Goal: Task Accomplishment & Management: Manage account settings

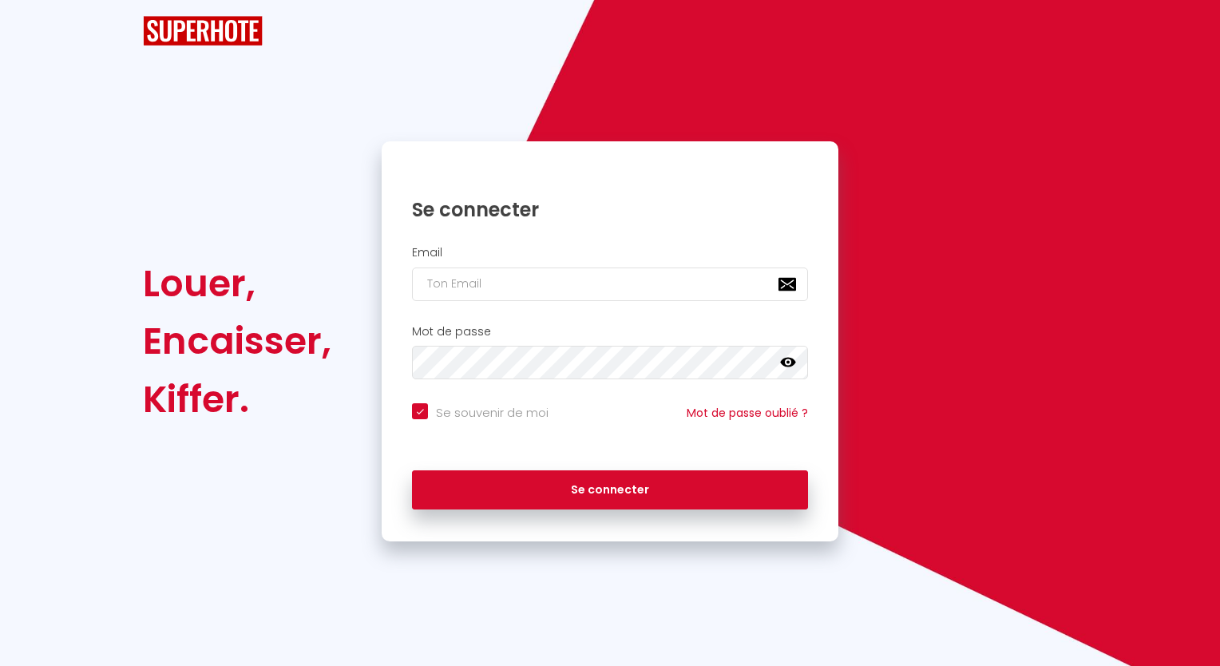
checkbox input "true"
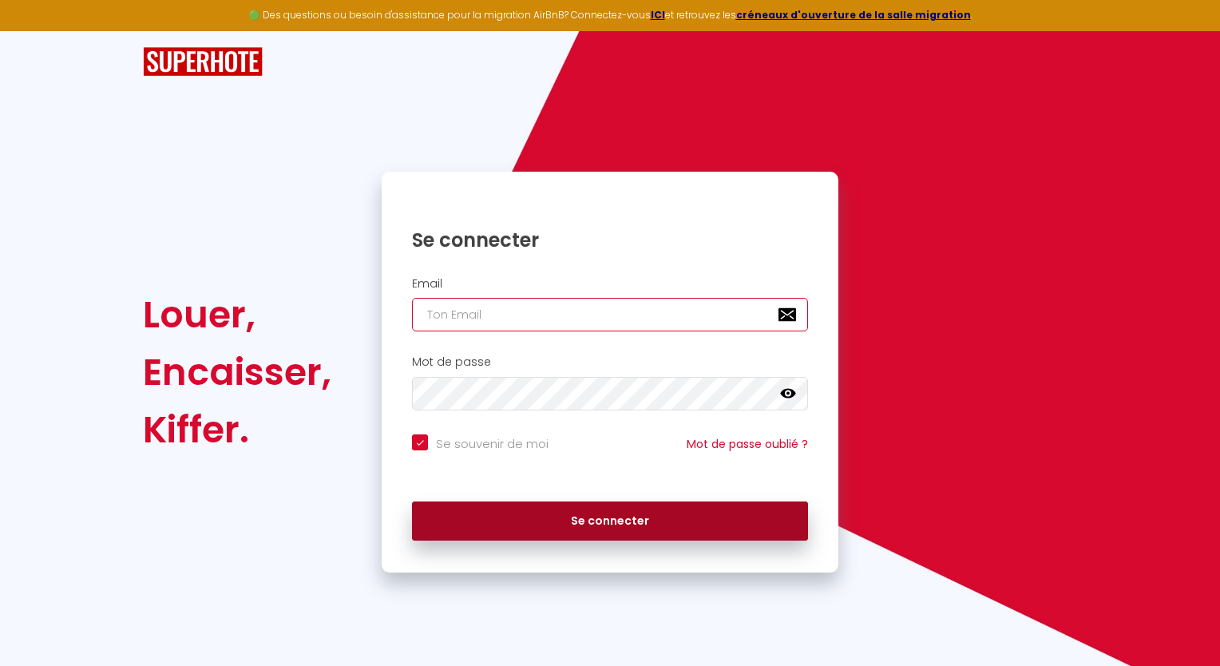
type input "[EMAIL_ADDRESS][DOMAIN_NAME]"
click at [645, 521] on button "Se connecter" at bounding box center [610, 521] width 396 height 40
checkbox input "true"
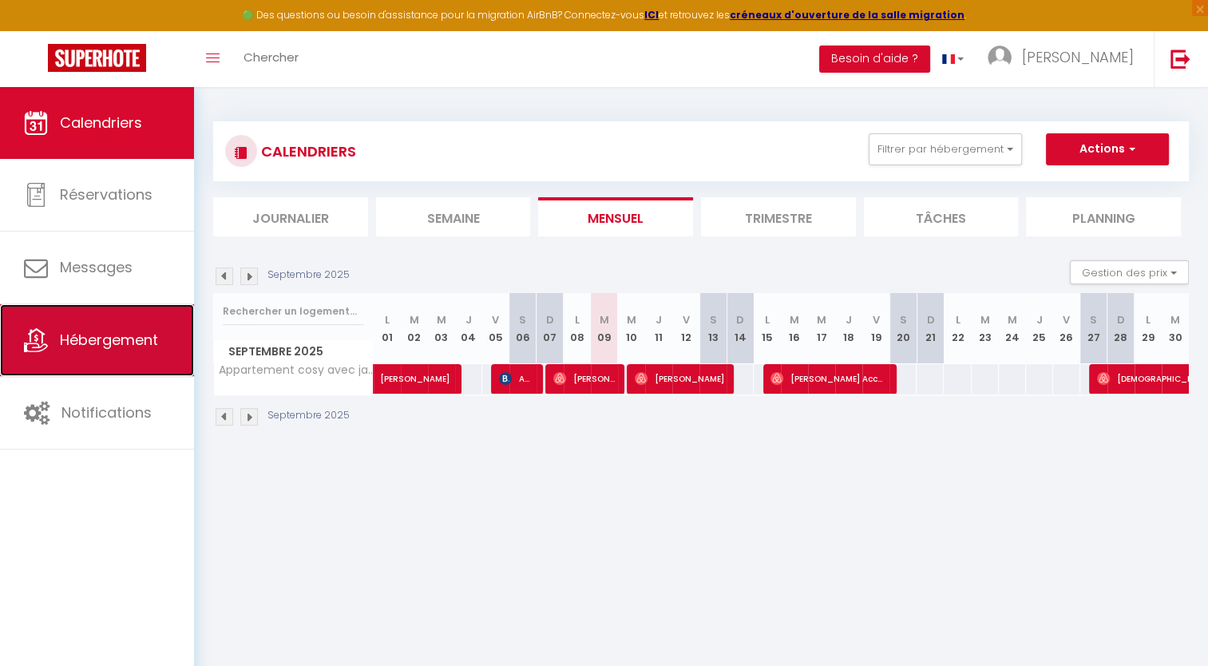
click at [80, 337] on span "Hébergement" at bounding box center [109, 340] width 98 height 20
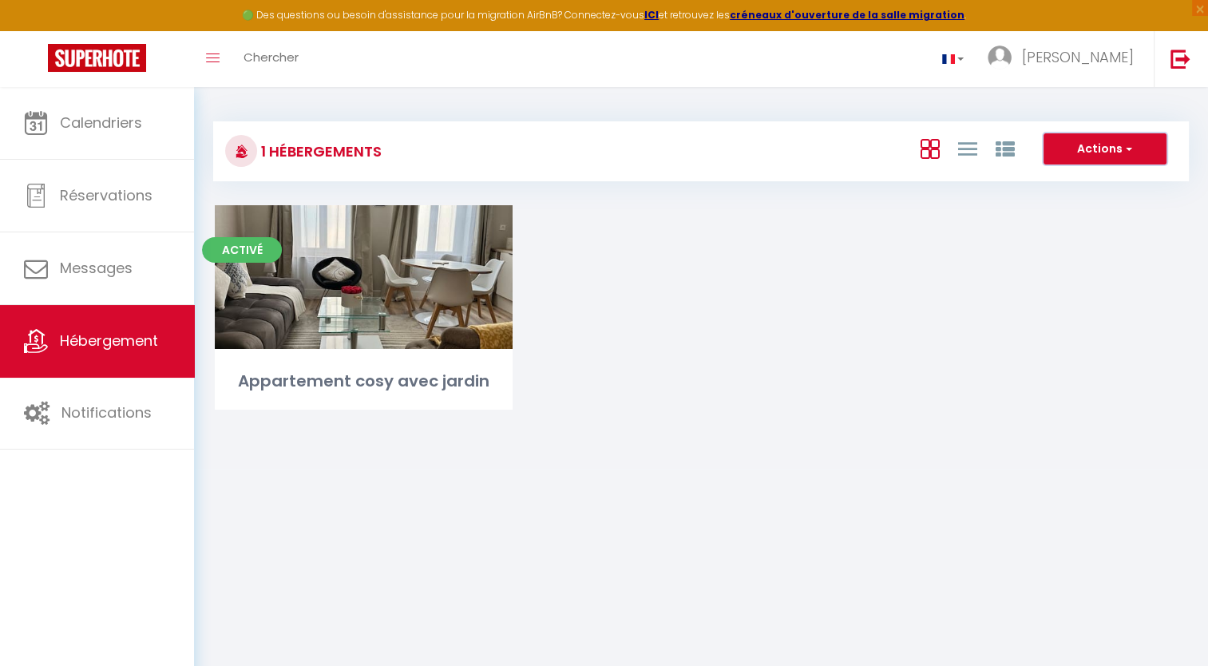
click at [1129, 152] on span "button" at bounding box center [1127, 148] width 10 height 16
click at [950, 328] on div "Activé Editer Appartement cosy avec jardin" at bounding box center [701, 327] width 1012 height 244
click at [1131, 147] on span "button" at bounding box center [1127, 148] width 10 height 16
click at [1098, 177] on li "Nouveau groupe" at bounding box center [1092, 182] width 146 height 18
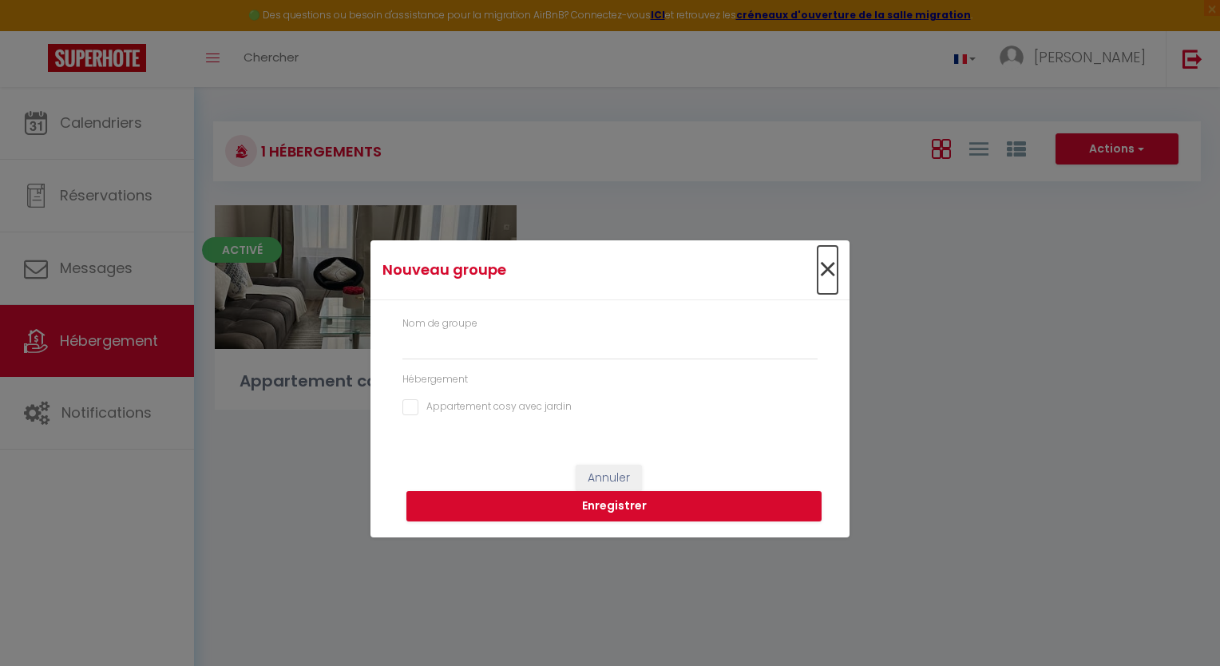
click at [828, 277] on span "×" at bounding box center [827, 270] width 20 height 48
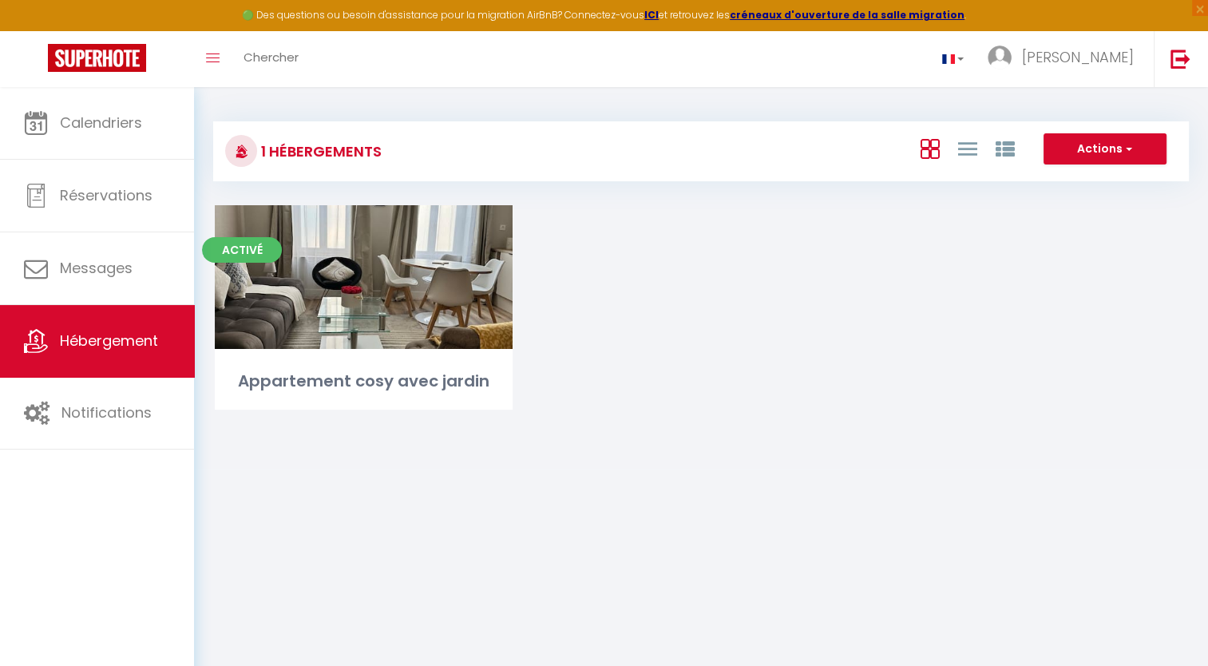
click at [351, 140] on h3 "1 Hébergements" at bounding box center [319, 151] width 125 height 36
click at [348, 148] on h3 "1 Hébergements" at bounding box center [319, 151] width 125 height 36
click at [972, 153] on icon at bounding box center [966, 149] width 19 height 20
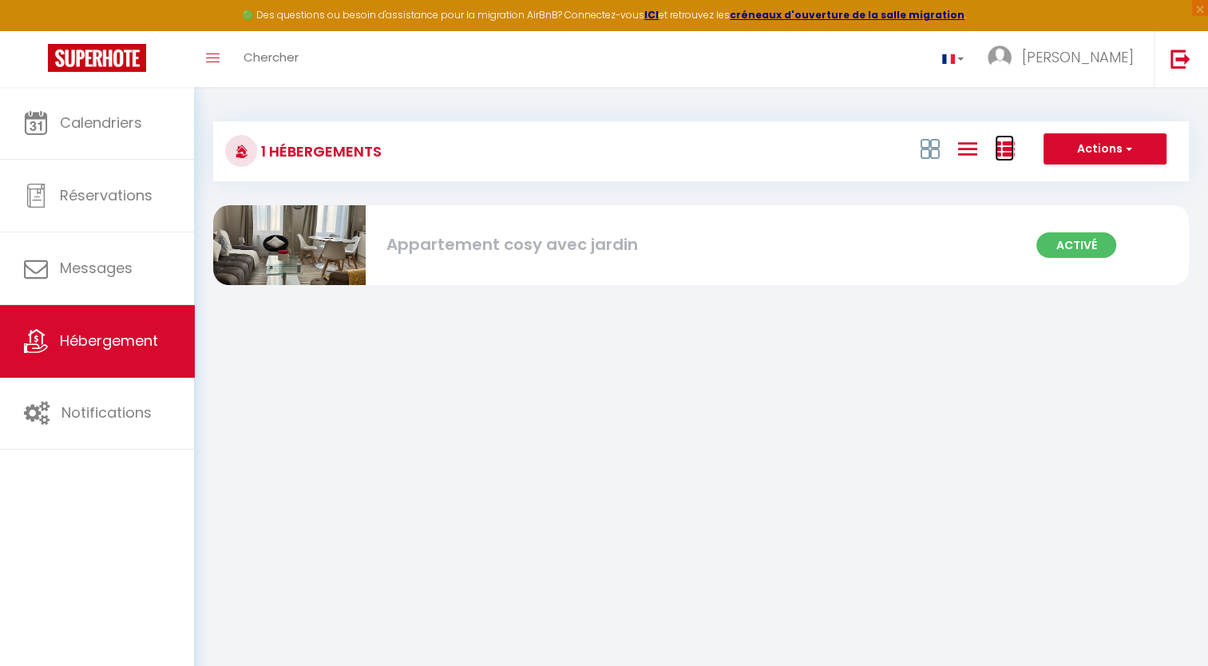
click at [1006, 148] on icon at bounding box center [1004, 149] width 19 height 19
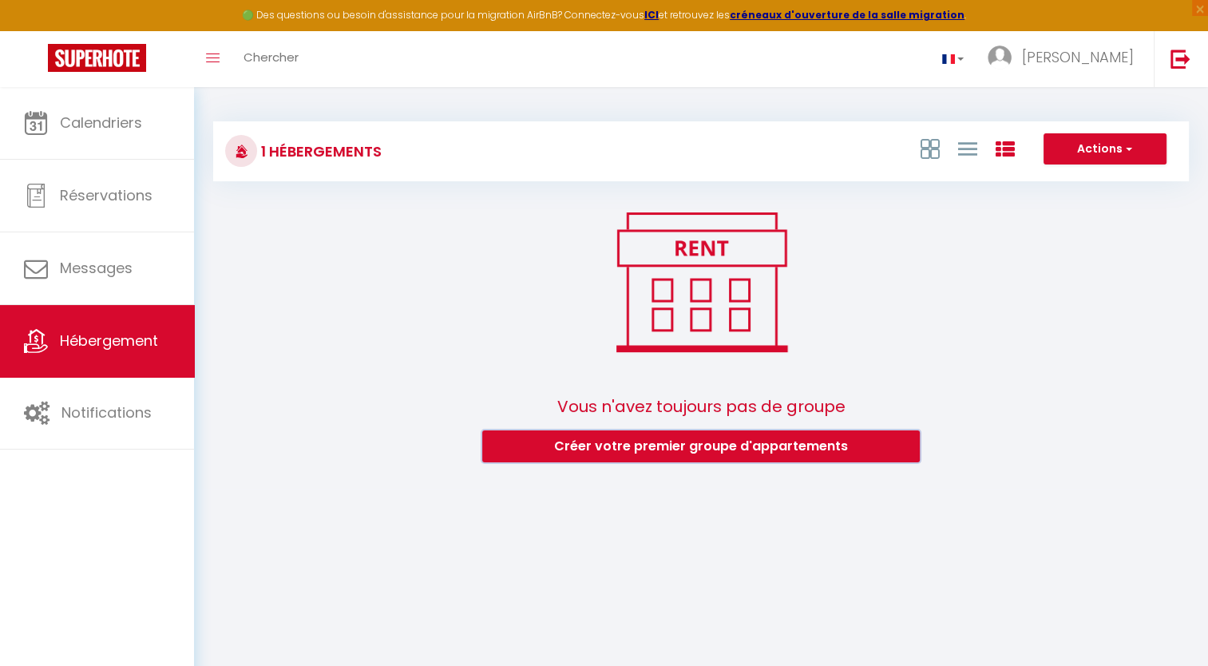
click at [797, 440] on button "Créer votre premier groupe d'appartements" at bounding box center [700, 446] width 437 height 32
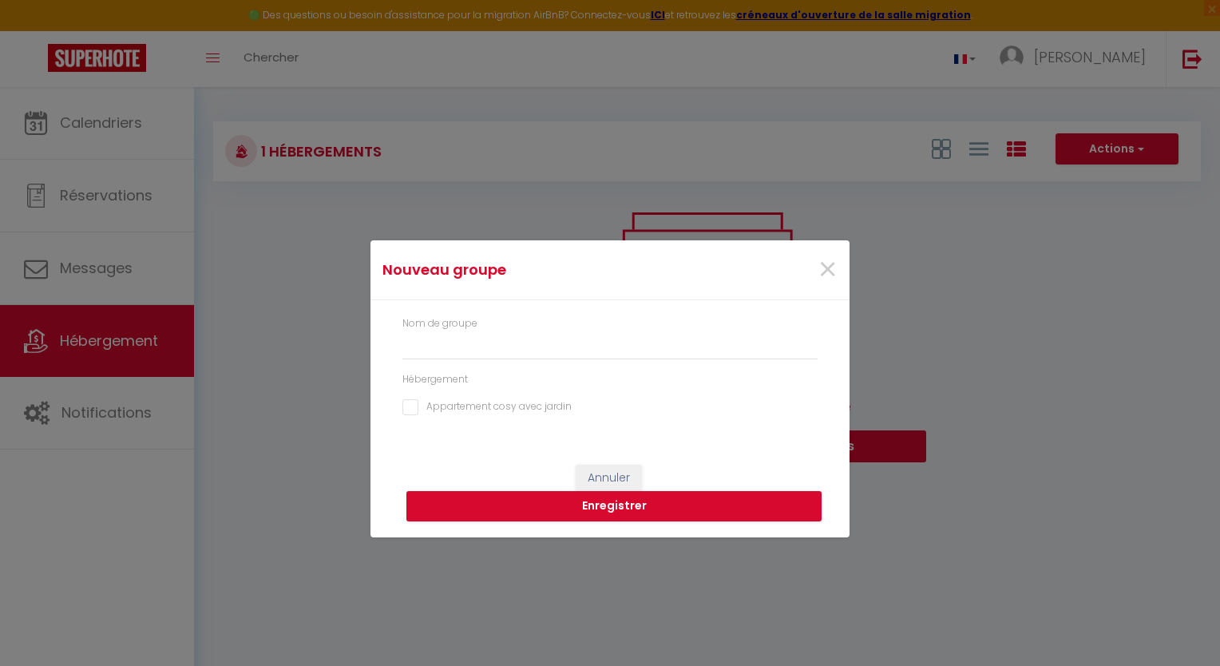
click at [475, 320] on label "Nom de groupe" at bounding box center [439, 323] width 75 height 15
click at [476, 330] on label "Nom de groupe" at bounding box center [439, 323] width 75 height 15
click at [447, 324] on label "Nom de groupe" at bounding box center [439, 323] width 75 height 15
click at [425, 378] on div "Hébergement" at bounding box center [609, 379] width 415 height 15
click at [460, 334] on input "text" at bounding box center [609, 345] width 415 height 29
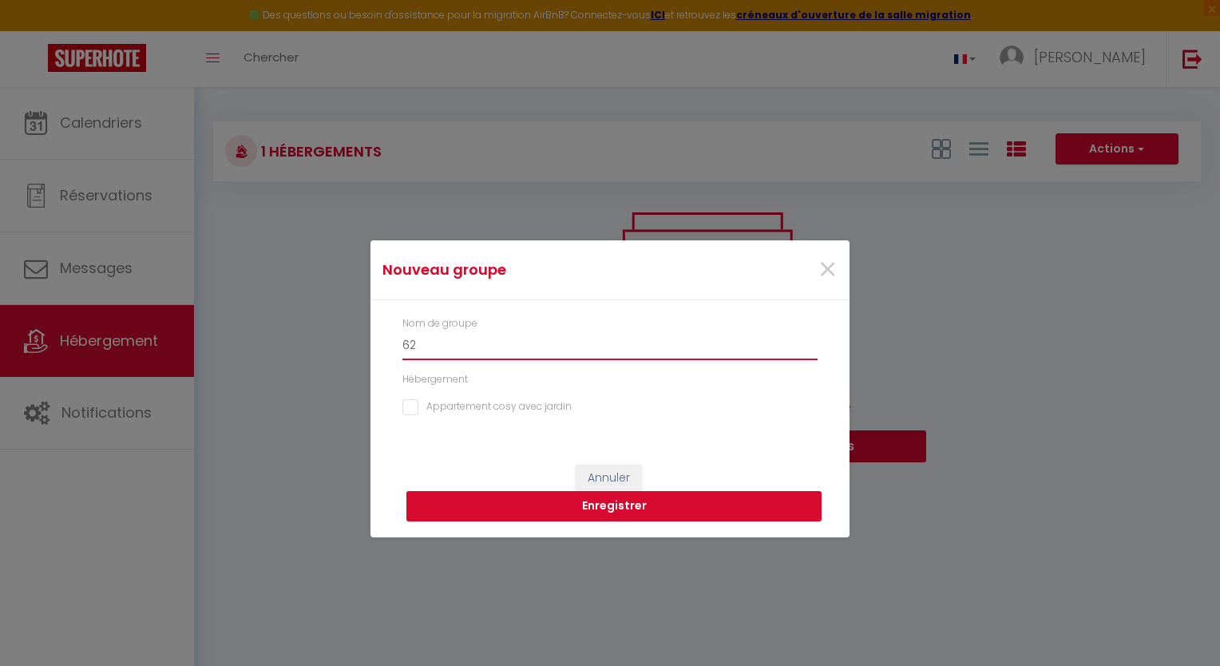
type input "62"
click at [643, 508] on button "Enregistrer" at bounding box center [613, 506] width 415 height 30
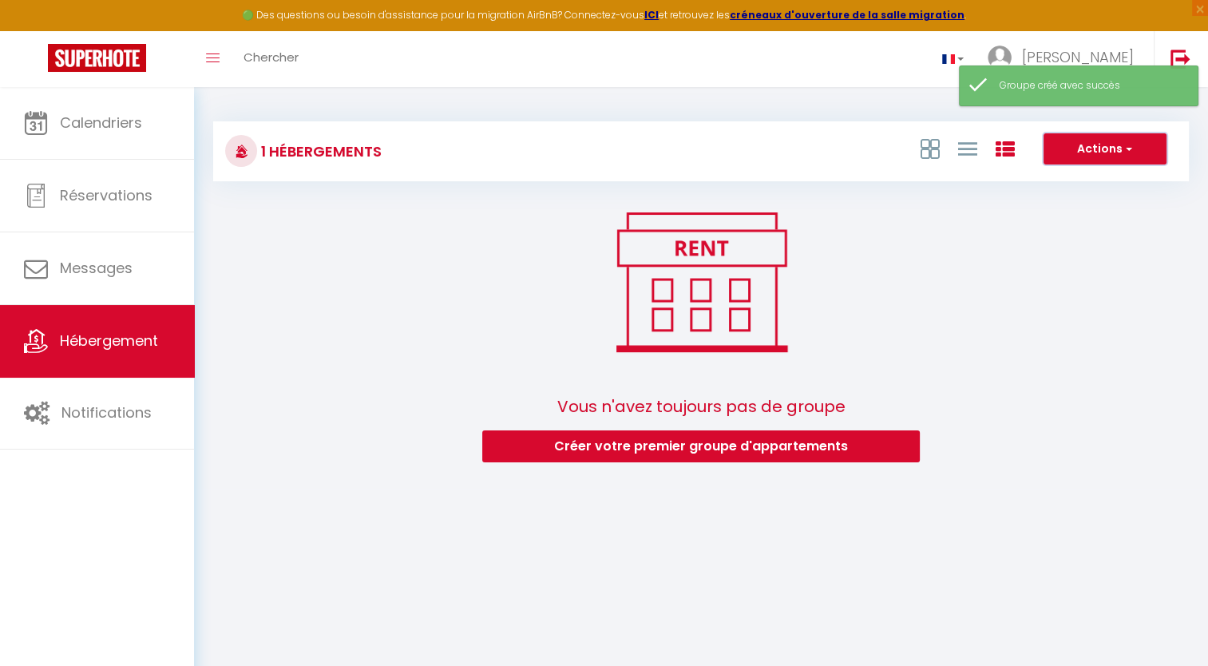
click at [1137, 152] on button "Actions" at bounding box center [1104, 149] width 123 height 32
click at [1109, 371] on div "Vous n'avez toujours pas de groupe Créer votre premier groupe d'appartements" at bounding box center [700, 337] width 975 height 264
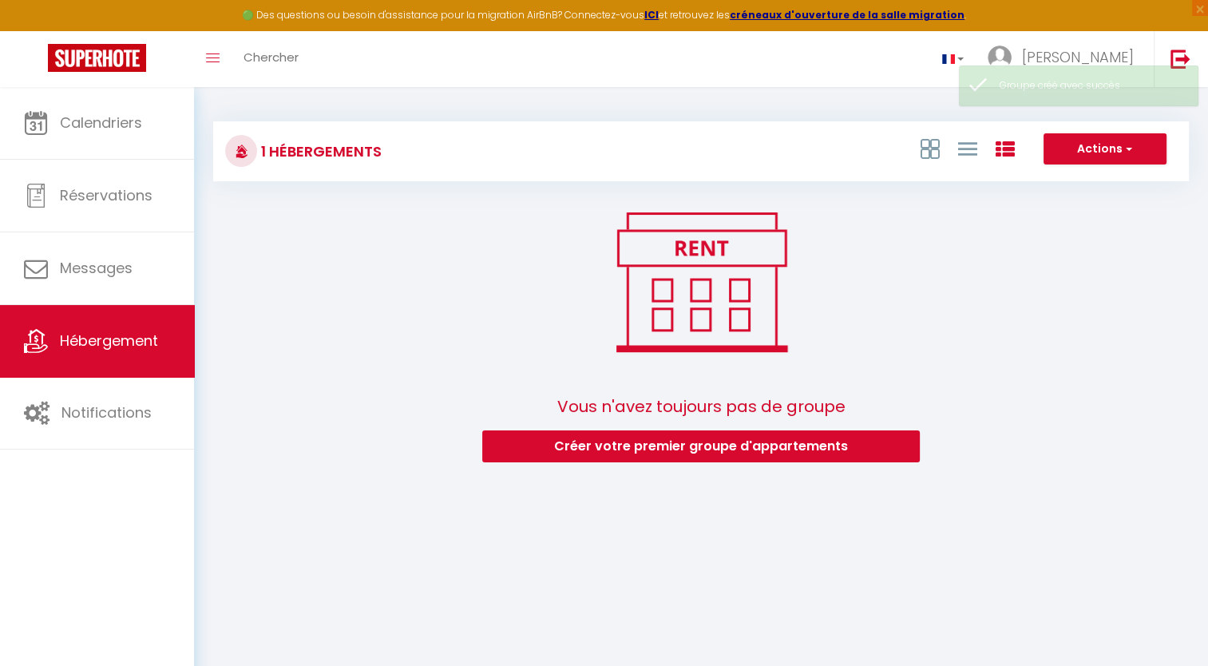
click at [402, 306] on div "Vous n'avez toujours pas de groupe Créer votre premier groupe d'appartements" at bounding box center [700, 337] width 975 height 264
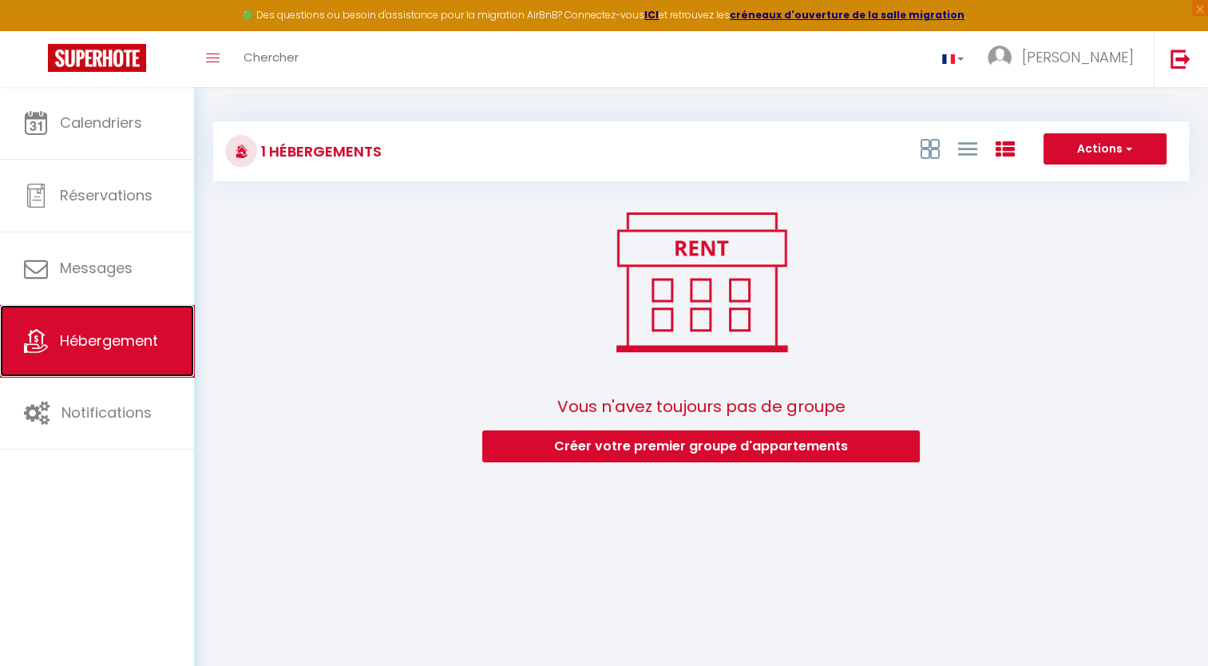
click at [105, 337] on span "Hébergement" at bounding box center [109, 340] width 98 height 20
click at [358, 144] on h3 "1 Hébergements" at bounding box center [319, 151] width 125 height 36
click at [342, 153] on h3 "1 Hébergements" at bounding box center [319, 151] width 125 height 36
click at [346, 153] on h3 "1 Hébergements" at bounding box center [319, 151] width 125 height 36
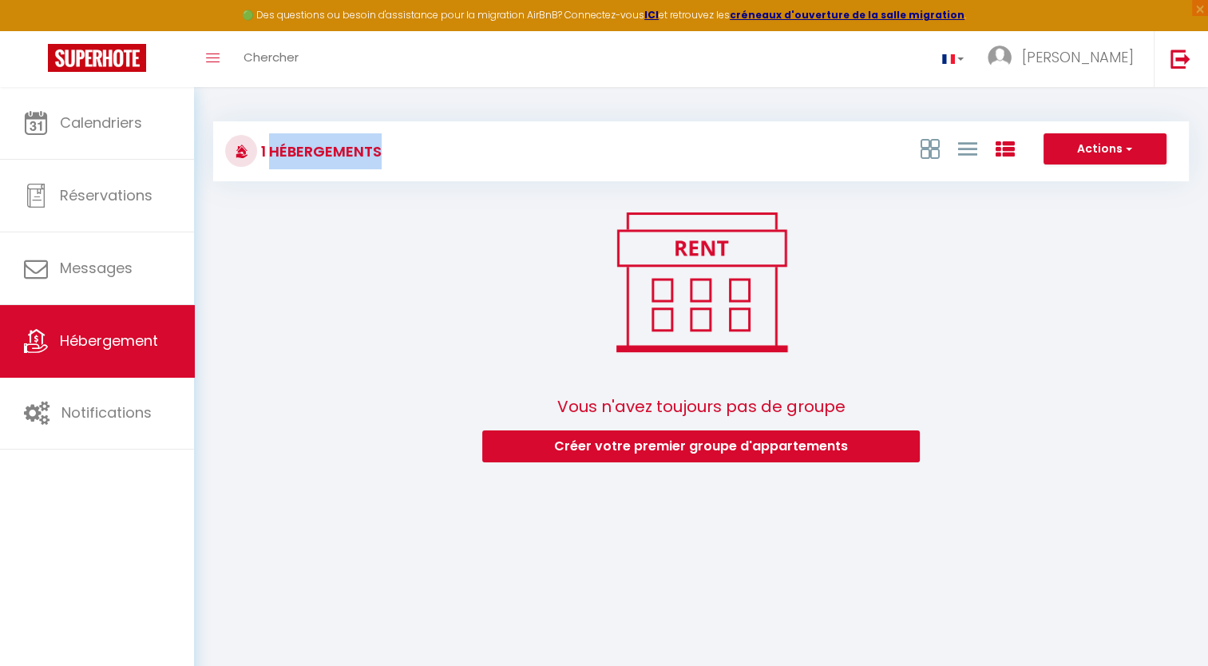
click at [346, 153] on h3 "1 Hébergements" at bounding box center [319, 151] width 125 height 36
drag, startPoint x: 346, startPoint y: 153, endPoint x: 318, endPoint y: 243, distance: 93.7
click at [318, 243] on div "Vous n'avez toujours pas de groupe Créer votre premier groupe d'appartements" at bounding box center [700, 337] width 975 height 264
click at [1131, 146] on span "button" at bounding box center [1127, 148] width 10 height 16
click at [998, 151] on icon at bounding box center [1004, 149] width 19 height 19
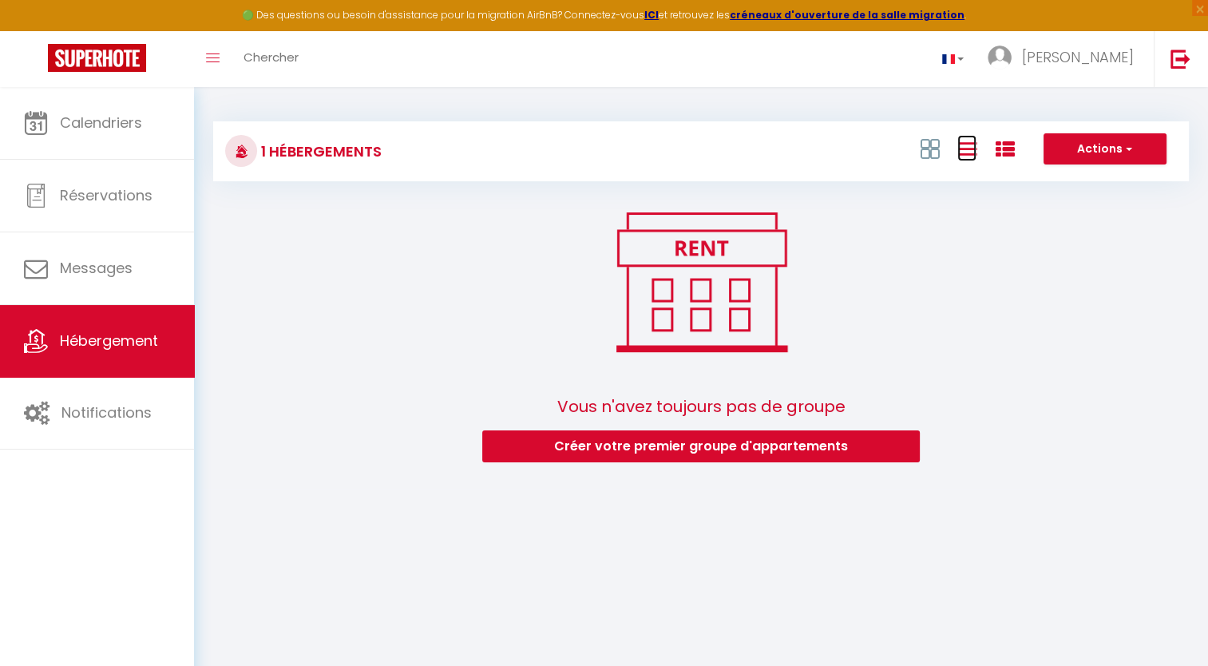
click at [960, 151] on icon at bounding box center [966, 149] width 19 height 20
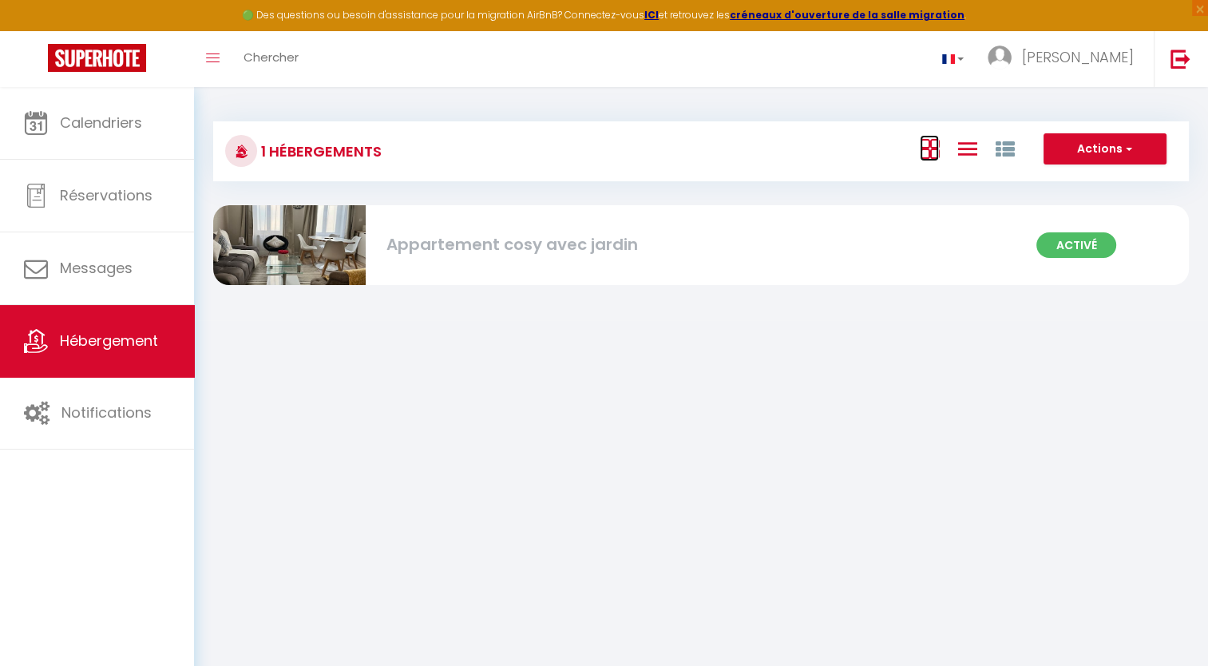
click at [932, 153] on icon at bounding box center [929, 149] width 19 height 20
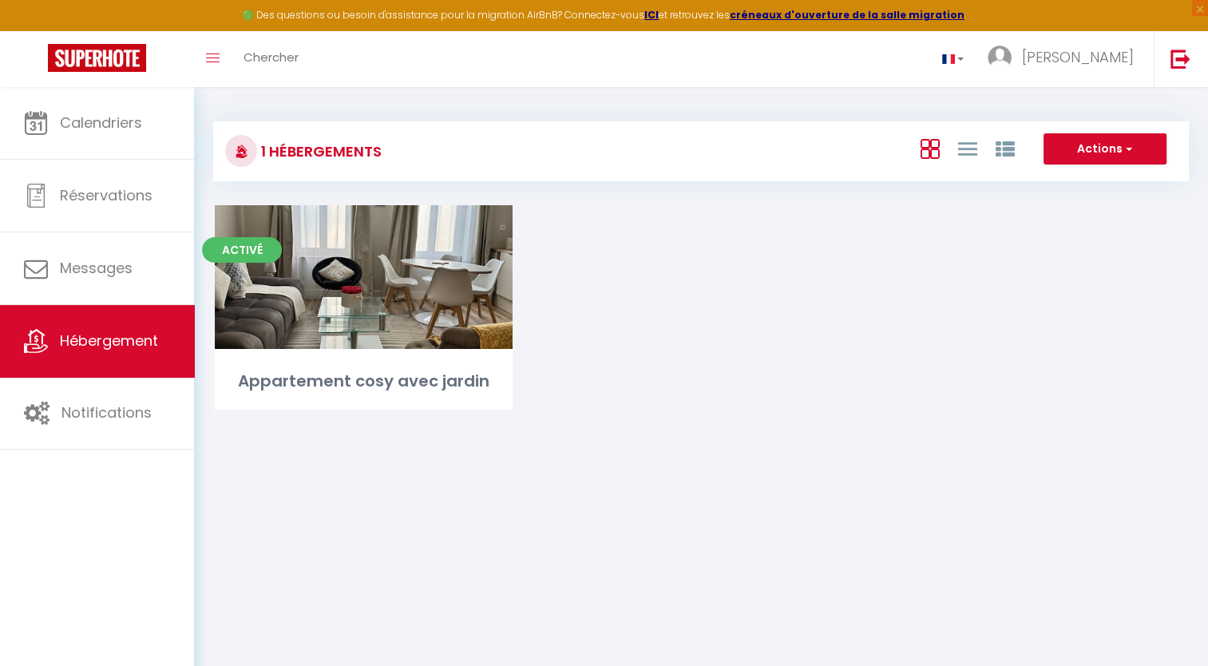
click at [979, 150] on div at bounding box center [967, 148] width 110 height 30
drag, startPoint x: 1060, startPoint y: 355, endPoint x: 1143, endPoint y: 217, distance: 161.1
click at [1061, 355] on div "Activé Editer Appartement cosy avec jardin" at bounding box center [701, 327] width 1012 height 244
click at [1136, 152] on button "Actions" at bounding box center [1104, 149] width 123 height 32
drag, startPoint x: 1020, startPoint y: 313, endPoint x: 773, endPoint y: 433, distance: 274.2
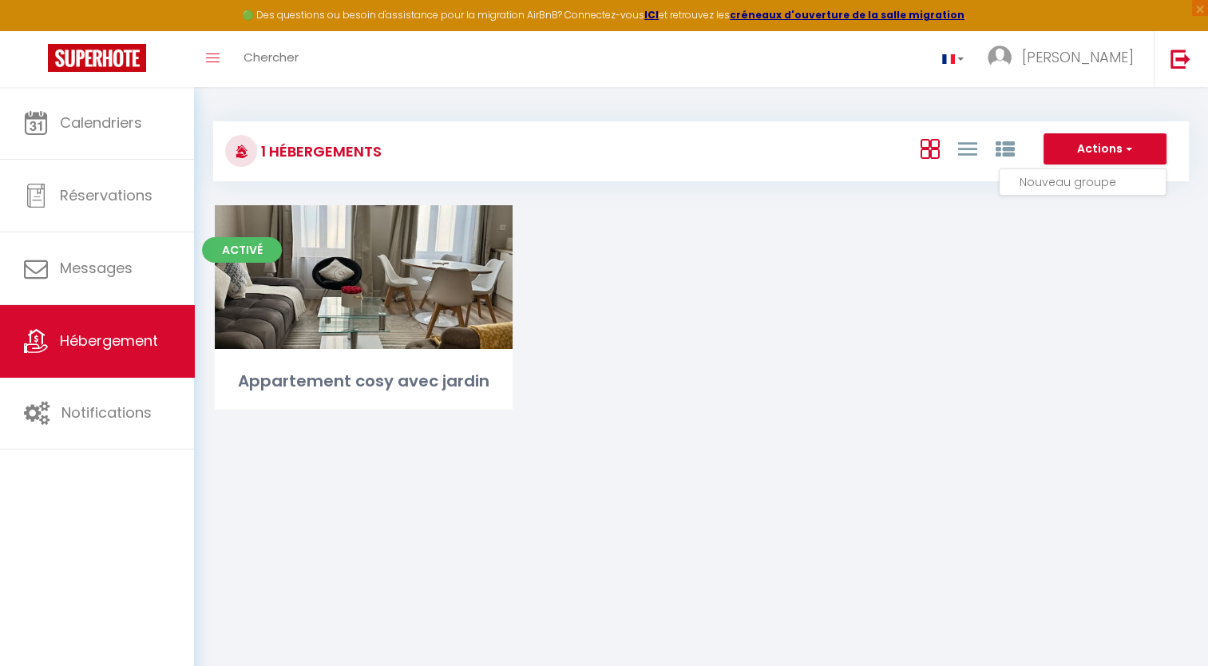
click at [1005, 326] on div "Activé Editer Appartement cosy avec jardin" at bounding box center [701, 327] width 1012 height 244
